Goal: Information Seeking & Learning: Learn about a topic

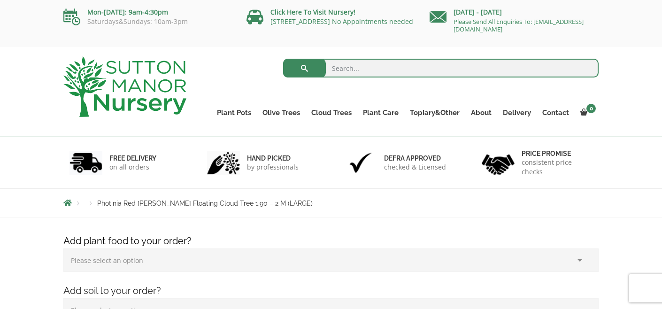
click at [359, 237] on h4 "Add plant food to your order?" at bounding box center [330, 241] width 549 height 15
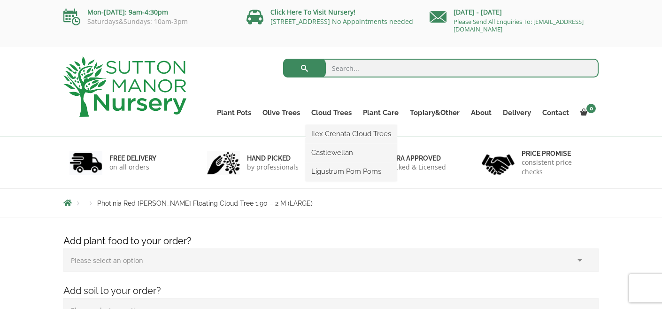
click at [331, 125] on ul "Ilex Crenata Cloud Trees Castlewellan Ligustrum Pom Poms" at bounding box center [350, 153] width 91 height 56
click at [331, 173] on link "Ligustrum Pom Poms" at bounding box center [350, 171] width 91 height 14
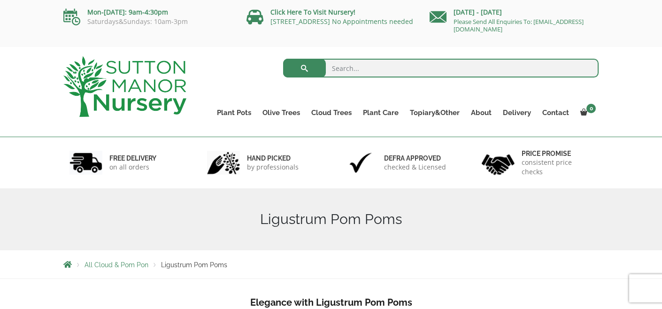
click at [485, 263] on nav "All Cloud & Pom Pon Ligustrum Pom Poms" at bounding box center [330, 264] width 535 height 8
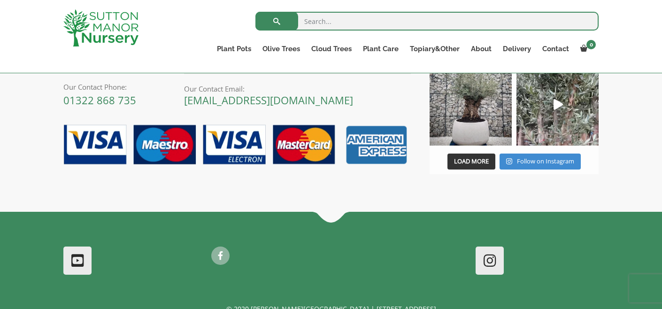
scroll to position [564, 0]
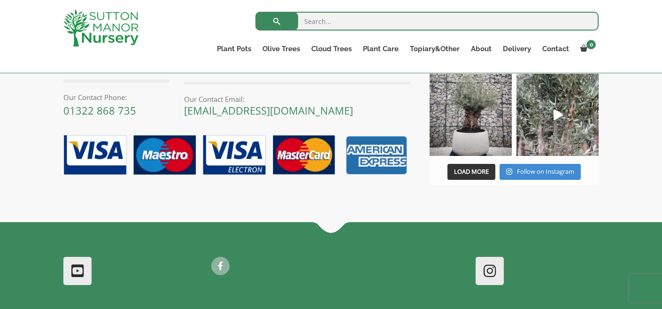
click at [307, 19] on input "search" at bounding box center [426, 21] width 343 height 19
click at [587, 25] on input "large potted plants" at bounding box center [426, 21] width 343 height 19
type input "large potted plants"
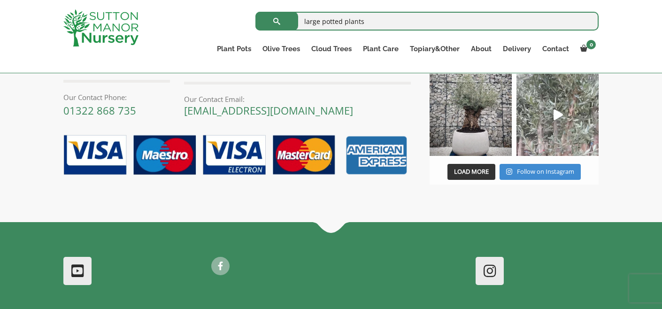
click at [557, 113] on icon "Play" at bounding box center [557, 114] width 9 height 11
